Goal: Check status: Check status

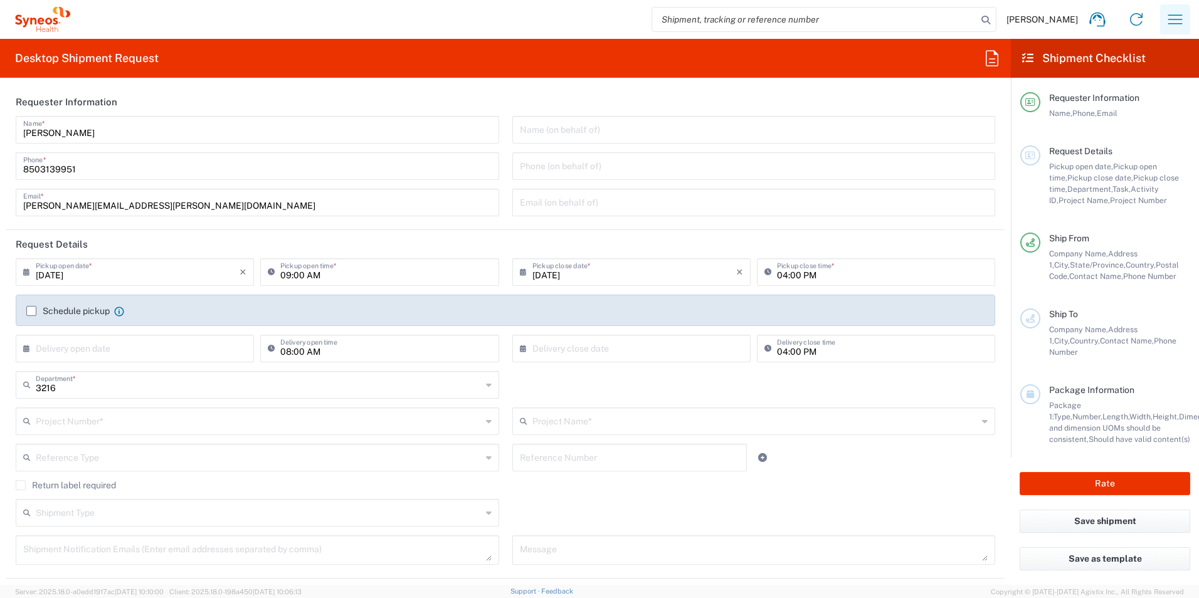
click at [1177, 19] on icon "button" at bounding box center [1176, 18] width 14 height 9
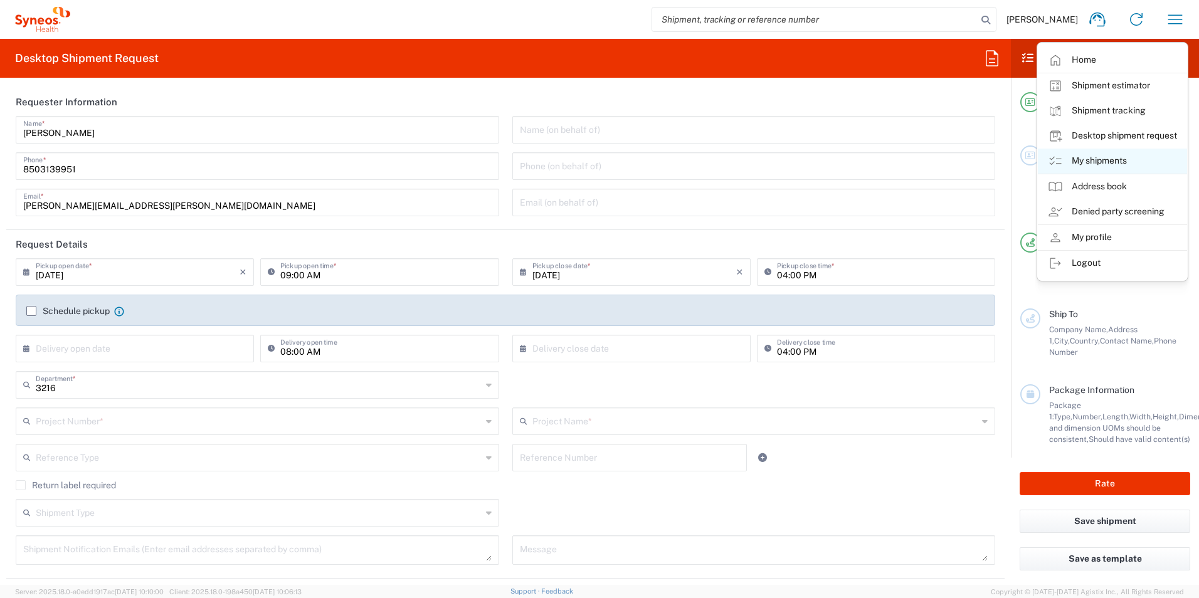
click at [1122, 164] on link "My shipments" at bounding box center [1112, 161] width 149 height 25
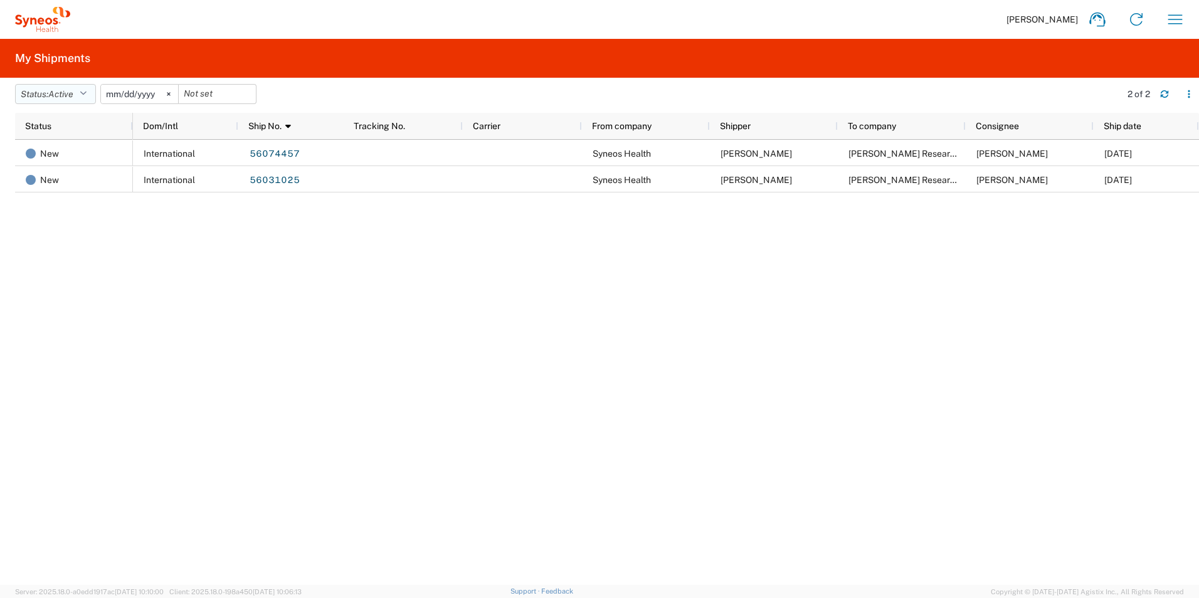
click at [86, 93] on icon "button" at bounding box center [83, 94] width 7 height 9
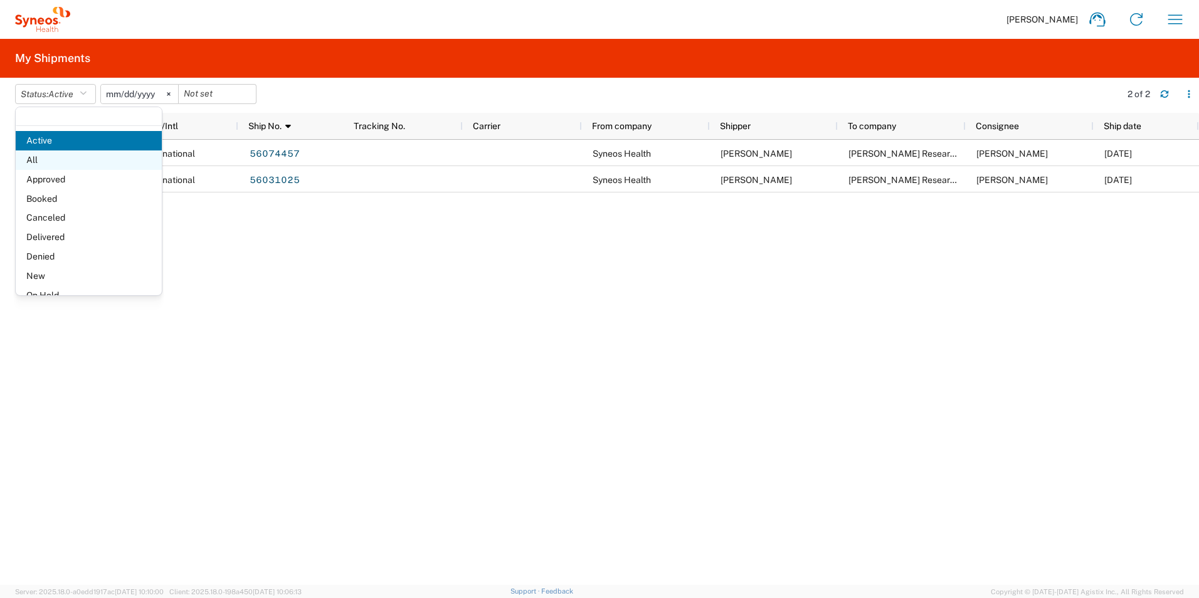
click at [77, 158] on span "All" at bounding box center [89, 160] width 146 height 19
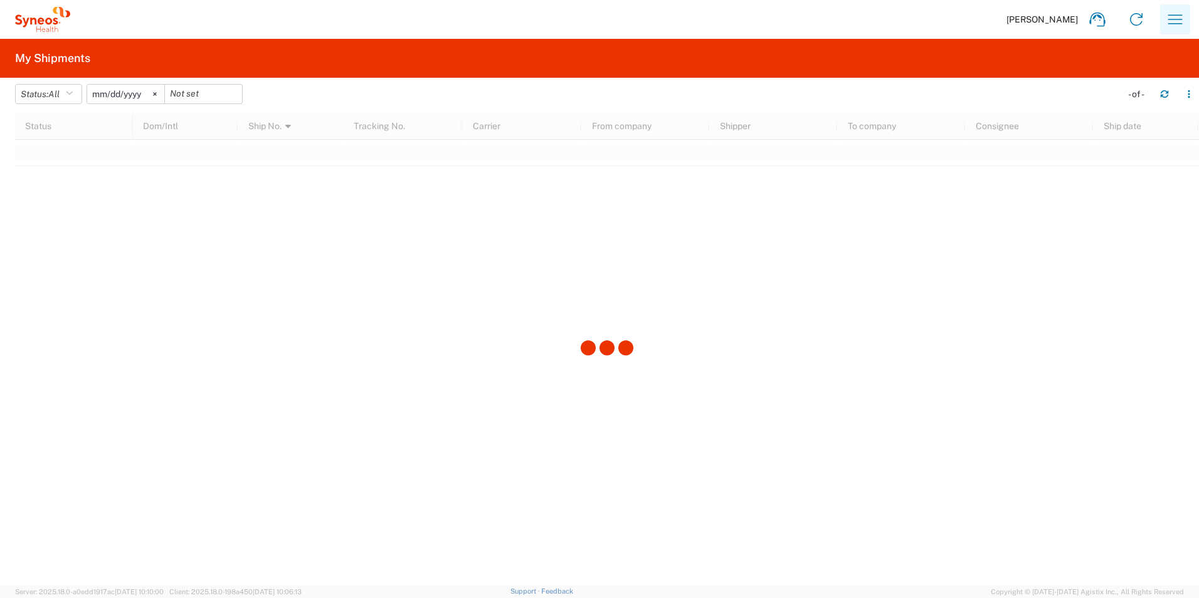
click at [1169, 19] on icon "button" at bounding box center [1176, 18] width 14 height 9
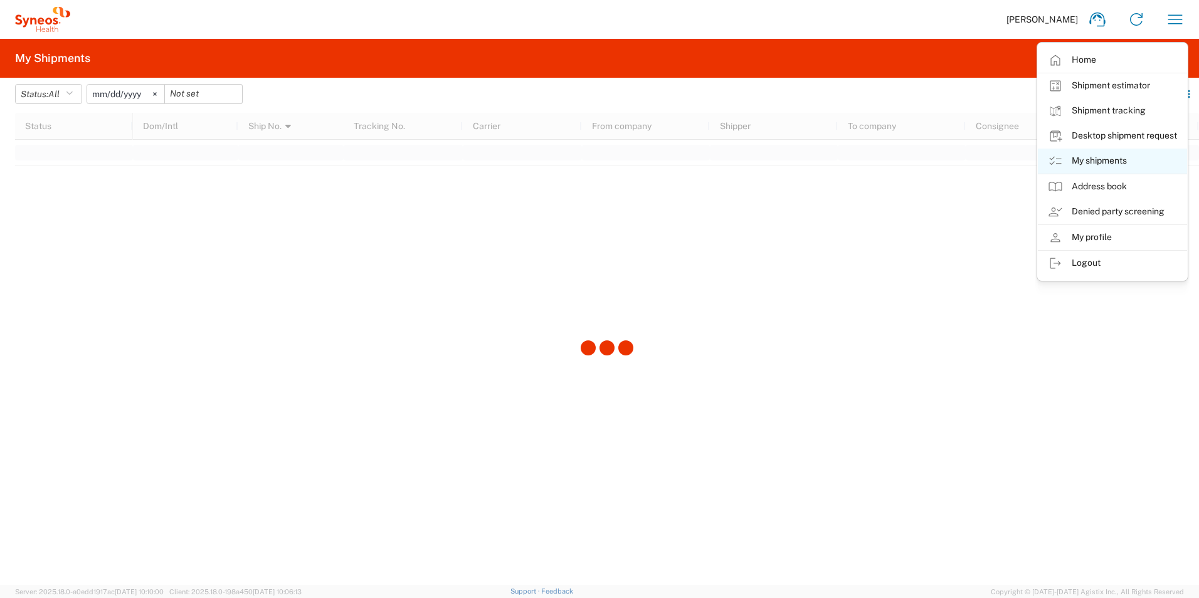
click at [1095, 165] on link "My shipments" at bounding box center [1112, 161] width 149 height 25
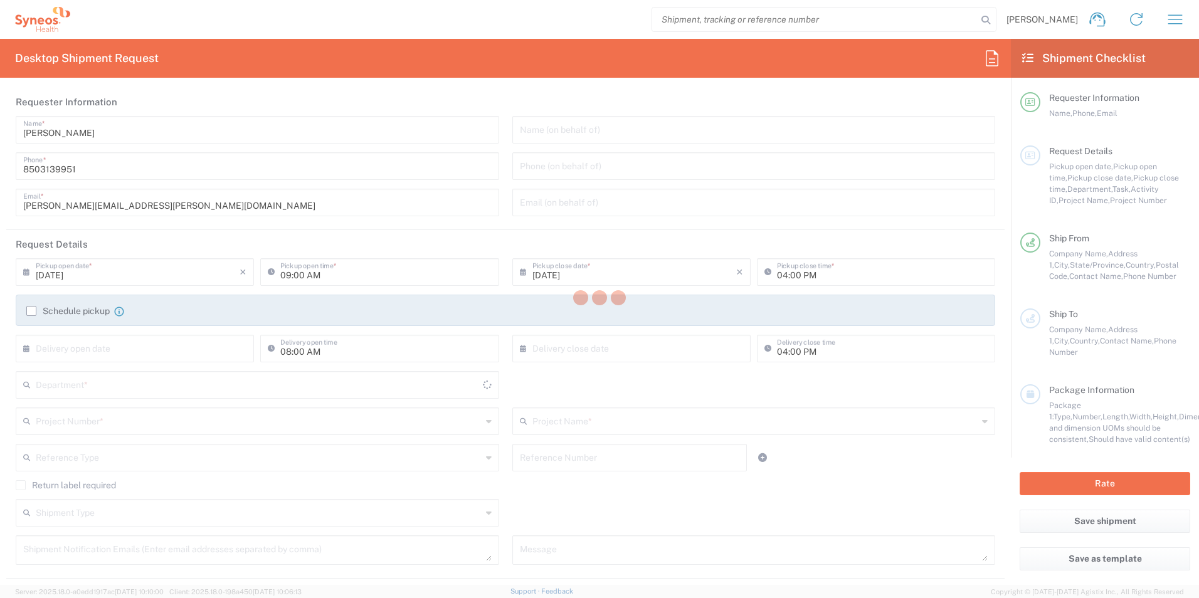
type input "3216"
type input "[US_STATE]"
type input "[GEOGRAPHIC_DATA]"
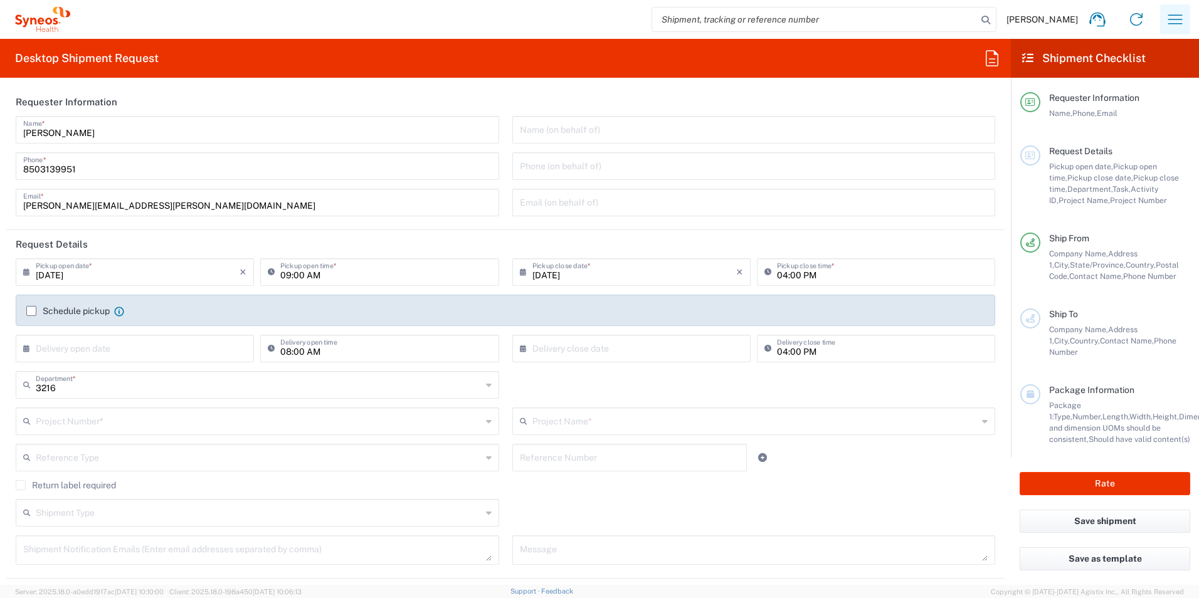
click at [1173, 22] on icon "button" at bounding box center [1175, 19] width 20 height 20
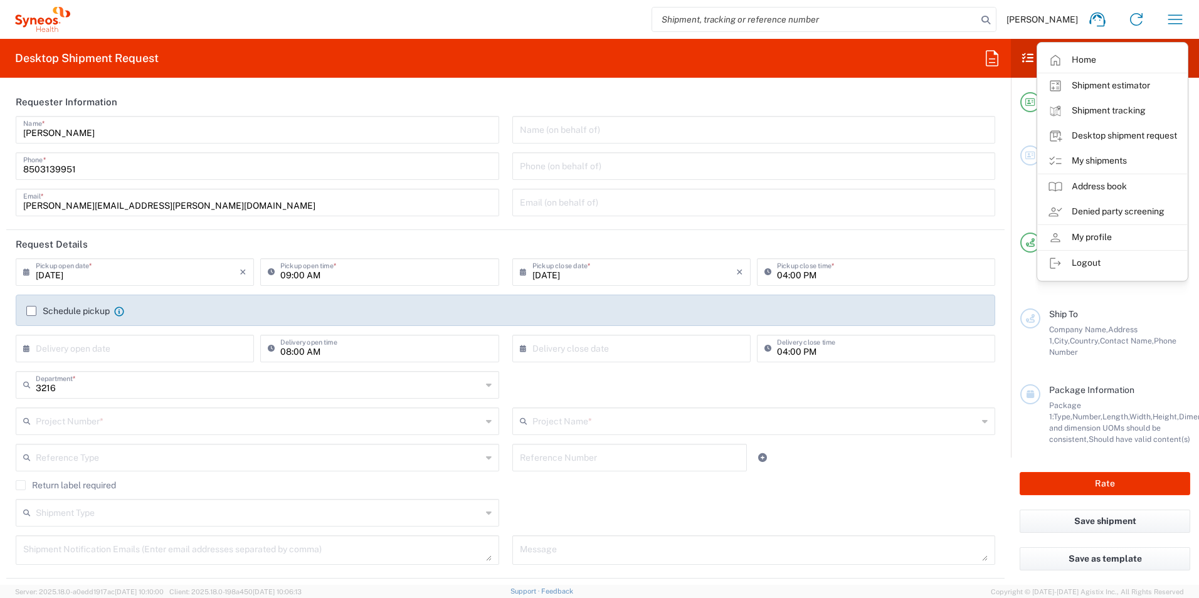
type input "[PERSON_NAME] Rsrch Grp ([GEOGRAPHIC_DATA]) In"
click at [1100, 161] on link "My shipments" at bounding box center [1112, 161] width 149 height 25
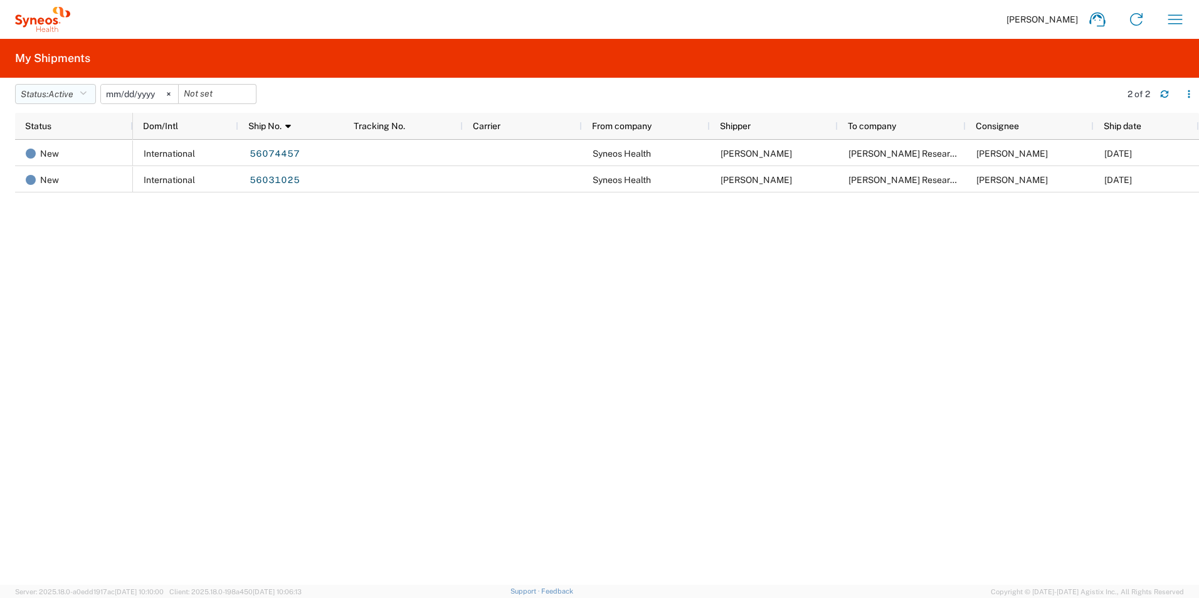
click at [96, 97] on button "Status: Active" at bounding box center [55, 94] width 81 height 20
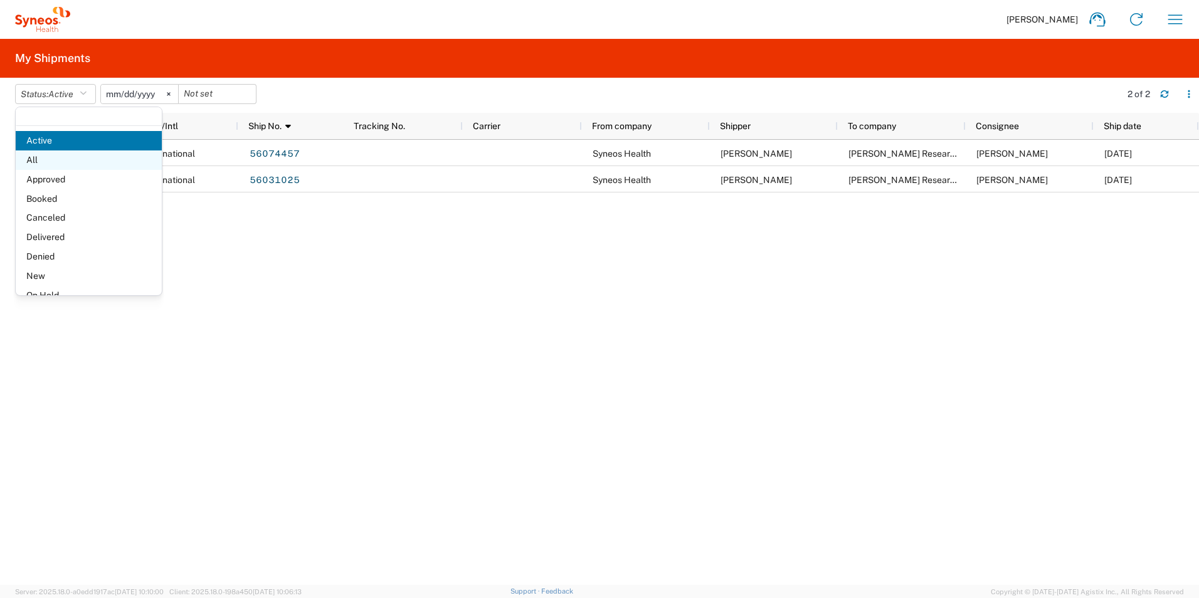
click at [71, 164] on span "All" at bounding box center [89, 160] width 146 height 19
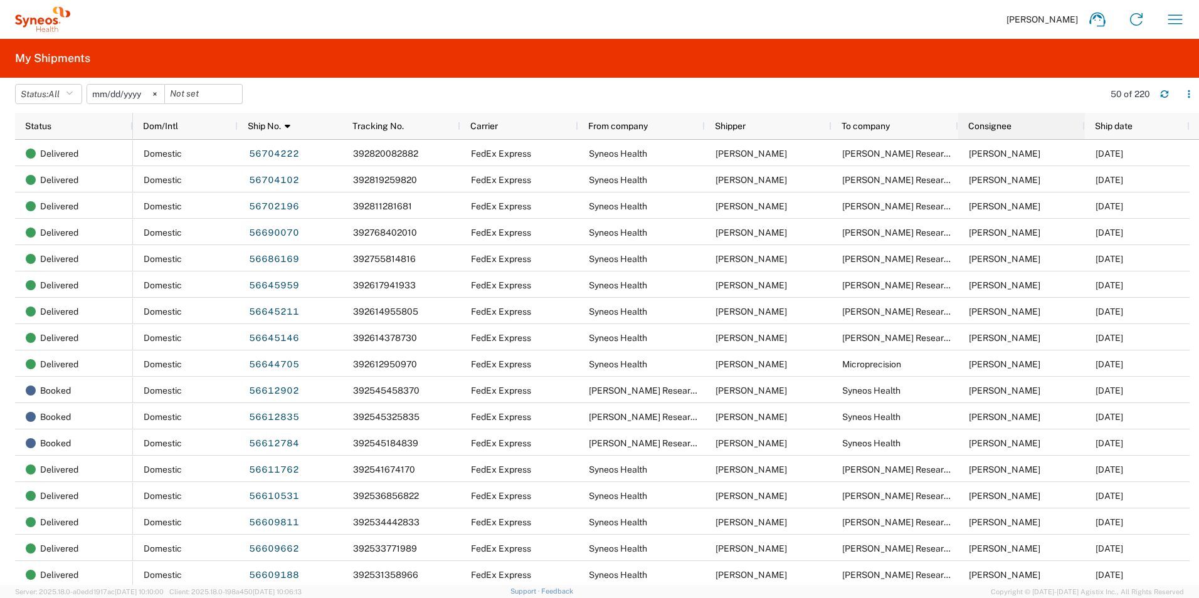
click at [1012, 129] on div "Consignee" at bounding box center [1024, 126] width 112 height 20
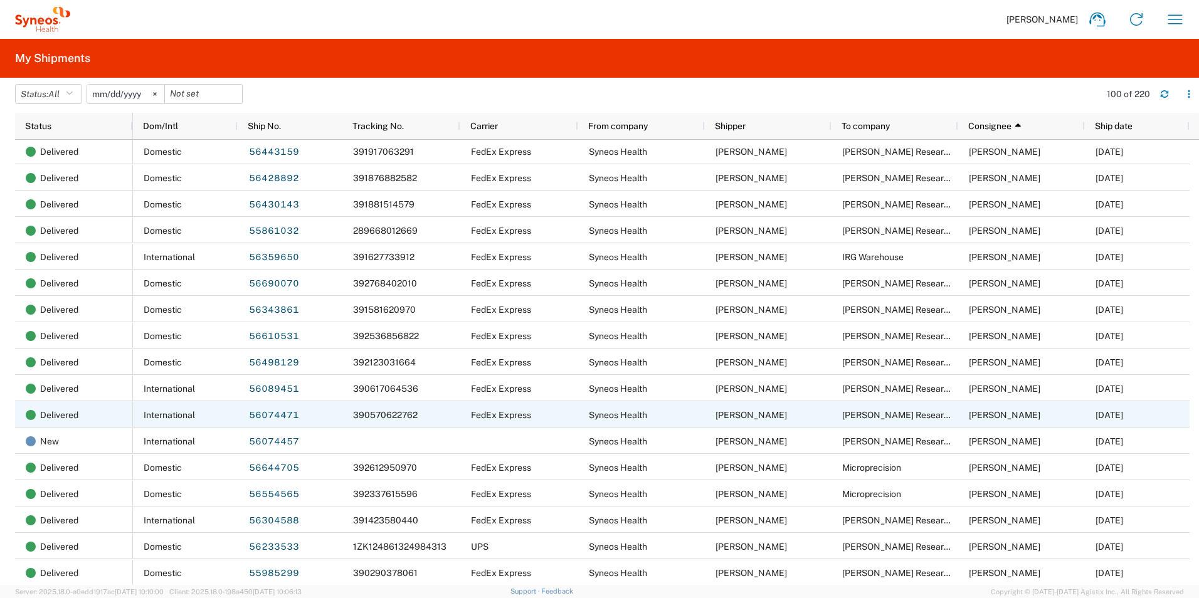
scroll to position [1951, 0]
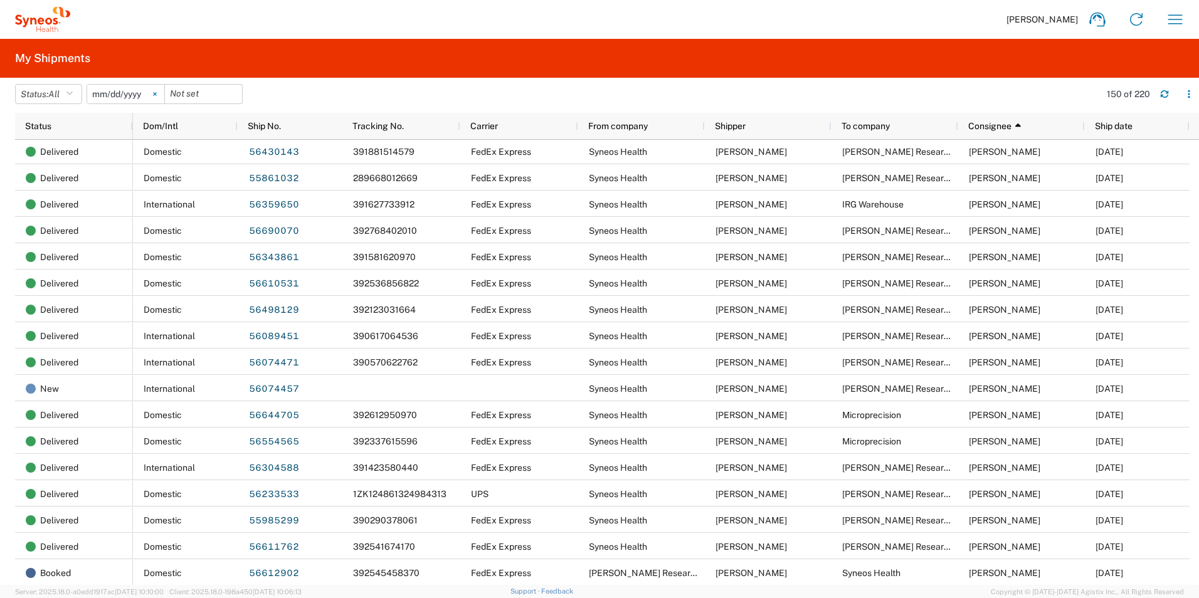
click at [157, 95] on icon at bounding box center [155, 94] width 4 height 4
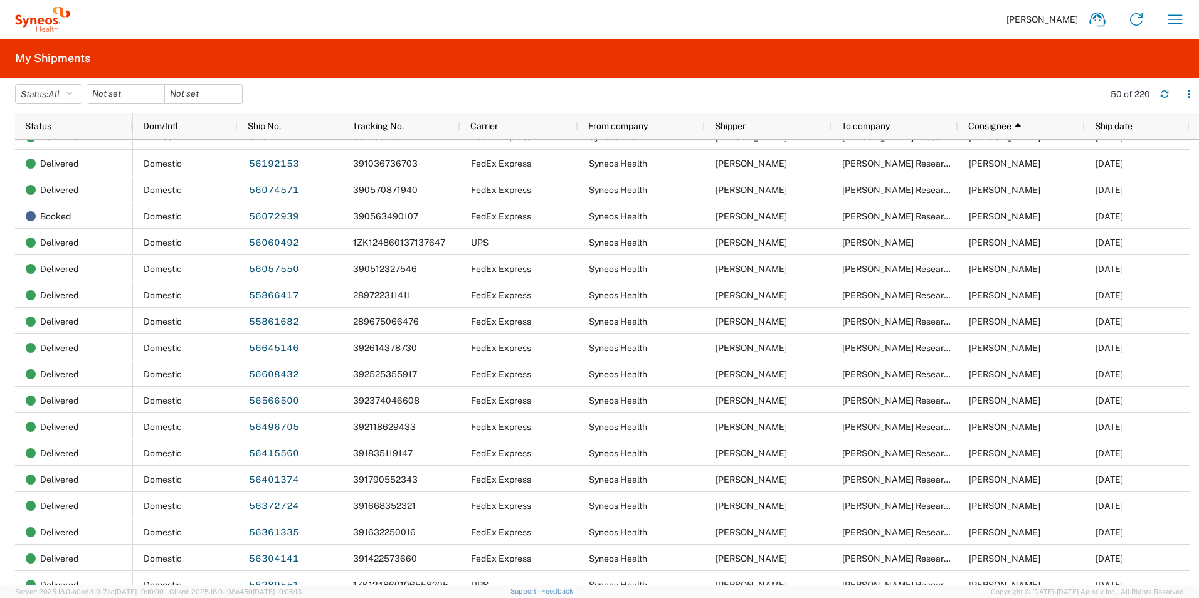
scroll to position [541, 0]
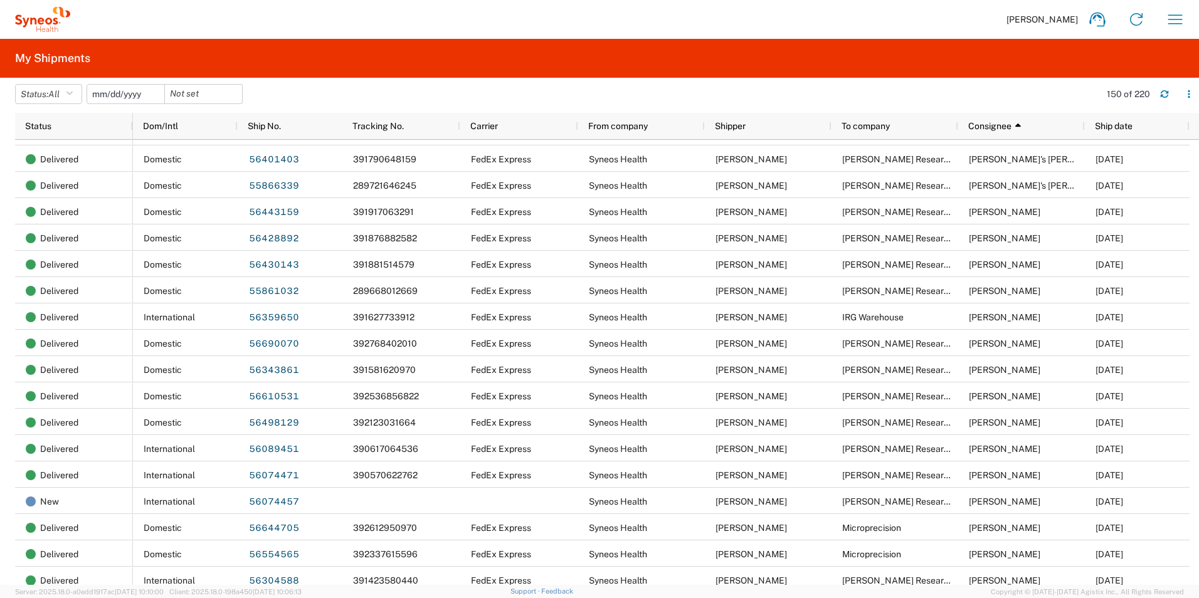
click at [122, 93] on input "date" at bounding box center [125, 94] width 77 height 19
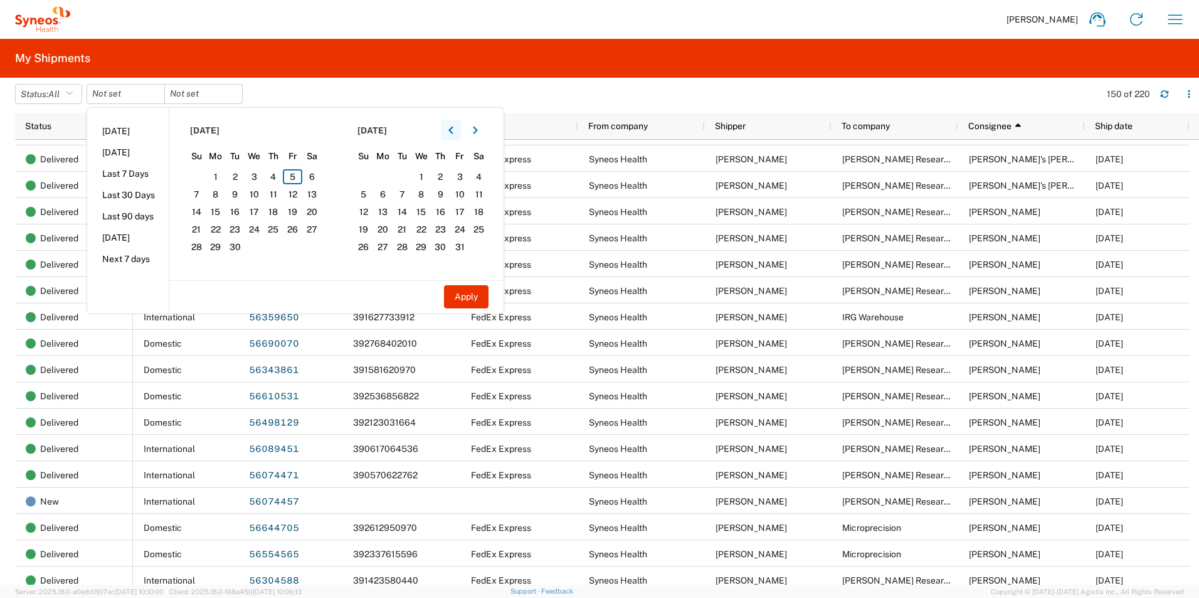
click at [453, 129] on icon "button" at bounding box center [450, 131] width 4 height 8
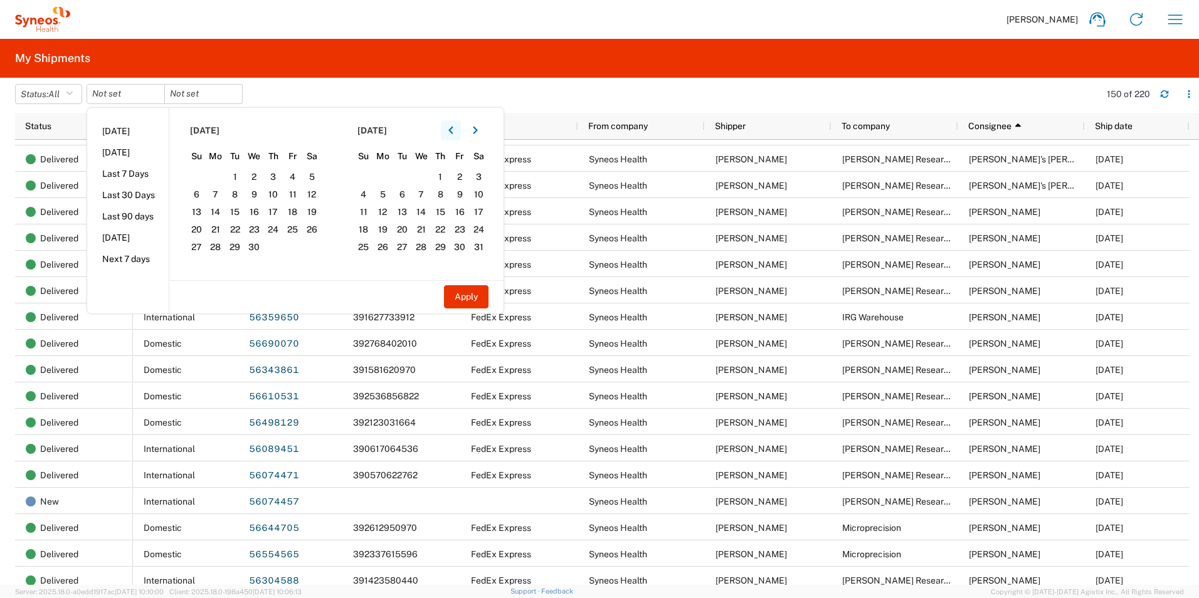
click at [453, 129] on icon "button" at bounding box center [450, 131] width 4 height 8
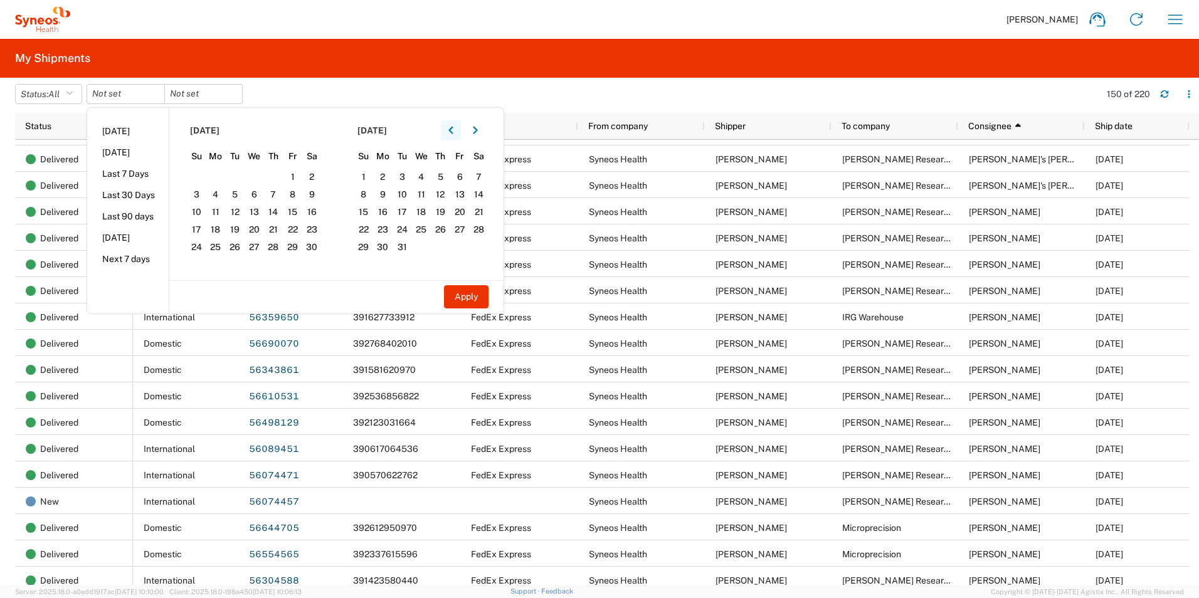
click at [453, 129] on icon "button" at bounding box center [450, 131] width 4 height 8
click at [454, 127] on icon "button" at bounding box center [450, 130] width 5 height 9
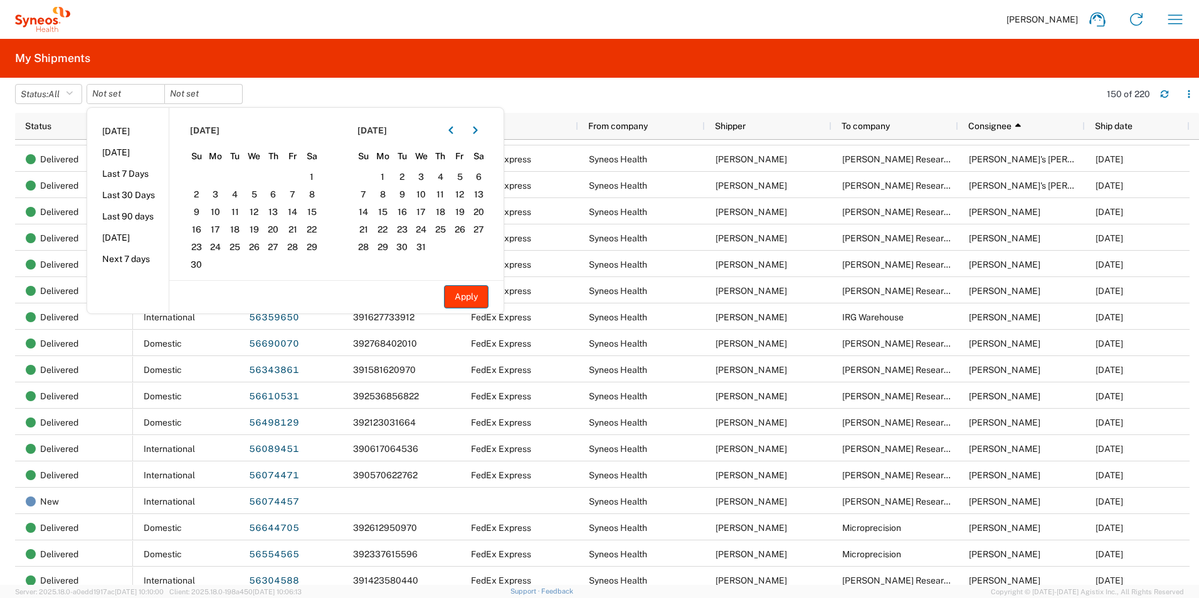
click at [479, 294] on button "Apply" at bounding box center [466, 296] width 45 height 23
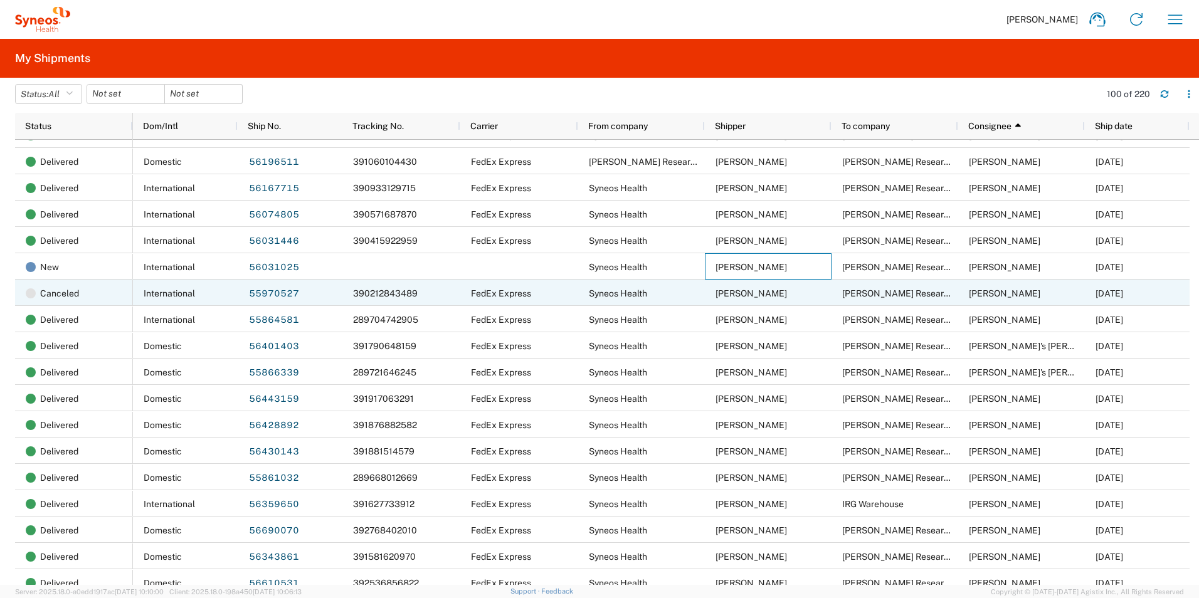
drag, startPoint x: 1194, startPoint y: 578, endPoint x: 784, endPoint y: 285, distance: 504.1
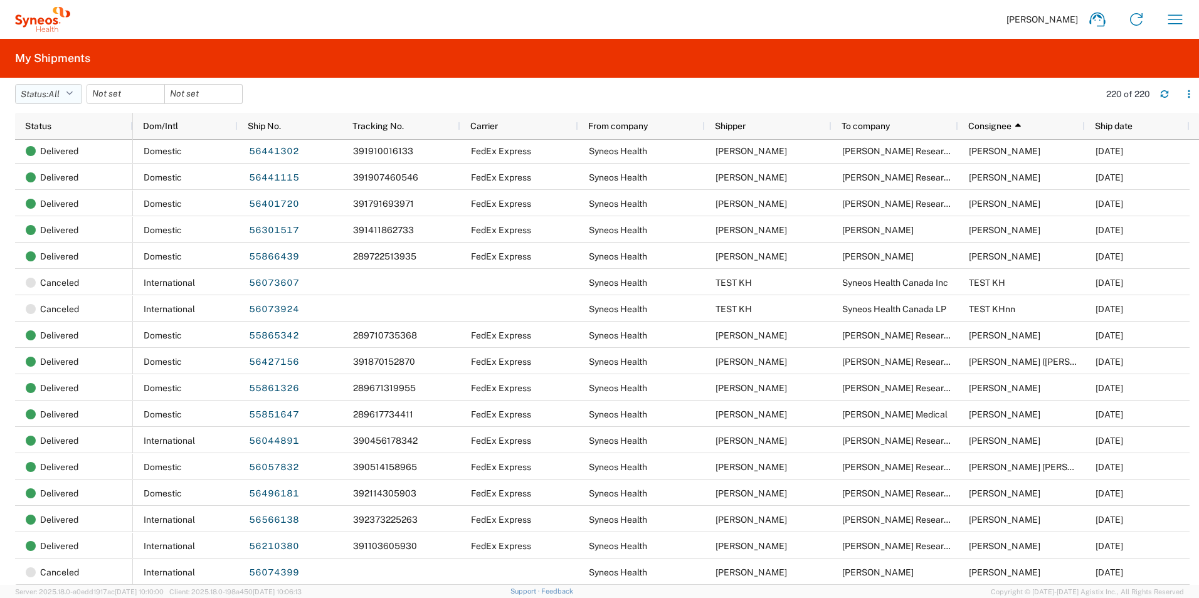
click at [81, 97] on button "Status: All" at bounding box center [48, 94] width 67 height 20
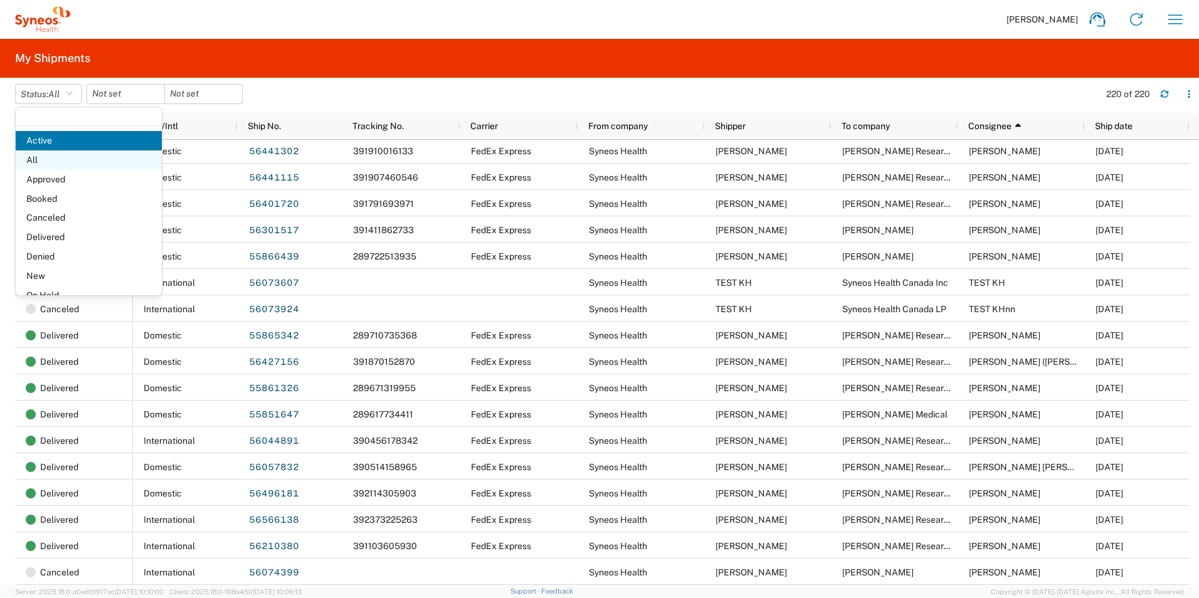
click at [63, 162] on span "All" at bounding box center [89, 160] width 146 height 19
